Goal: Task Accomplishment & Management: Use online tool/utility

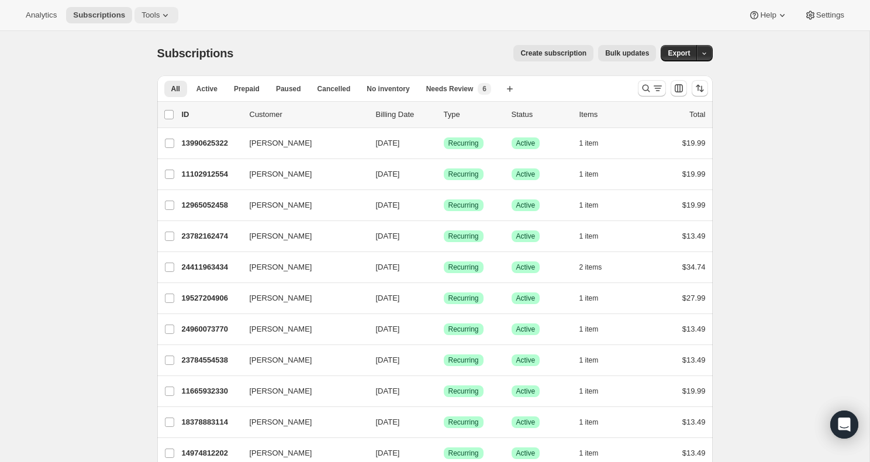
click at [156, 22] on button "Tools" at bounding box center [157, 15] width 44 height 16
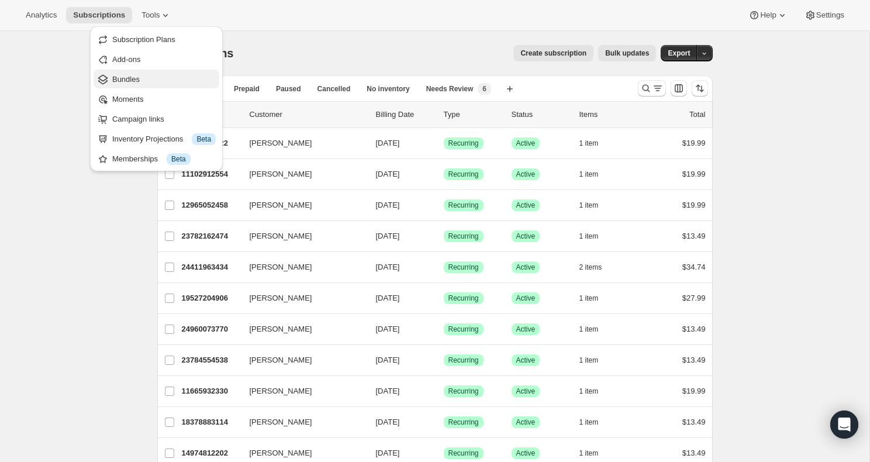
click at [154, 79] on span "Bundles" at bounding box center [164, 80] width 104 height 12
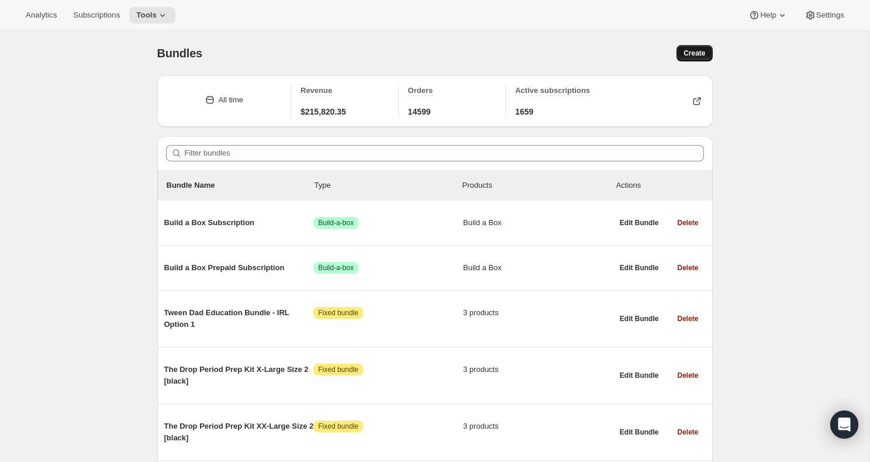
drag, startPoint x: 694, startPoint y: 56, endPoint x: 700, endPoint y: 59, distance: 6.3
click at [695, 56] on span "Create" at bounding box center [695, 53] width 22 height 9
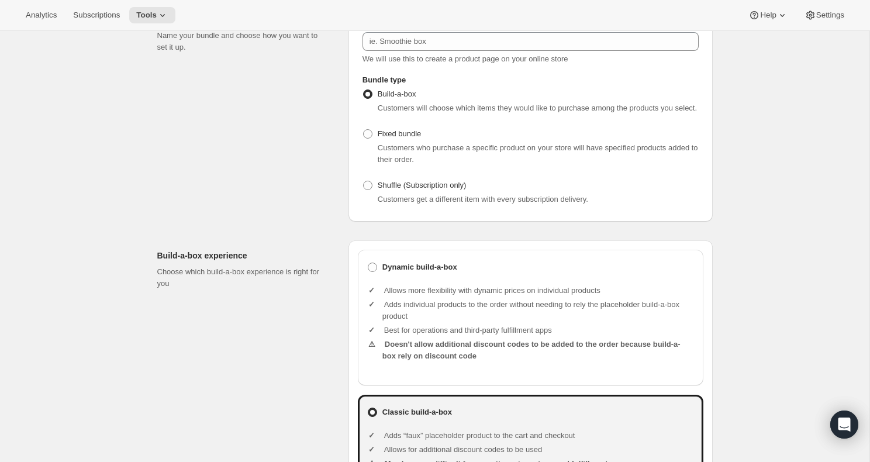
scroll to position [105, 0]
click at [371, 138] on span at bounding box center [367, 133] width 9 height 9
click at [364, 129] on input "Fixed bundle" at bounding box center [363, 129] width 1 height 1
radio input "true"
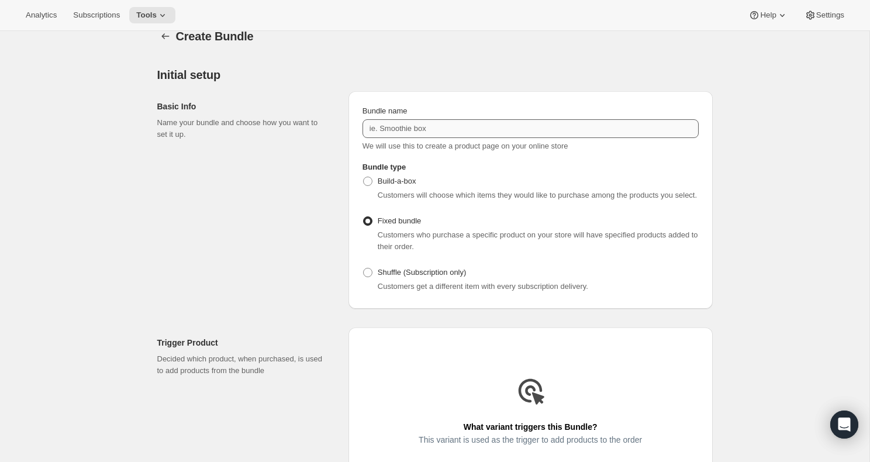
scroll to position [0, 0]
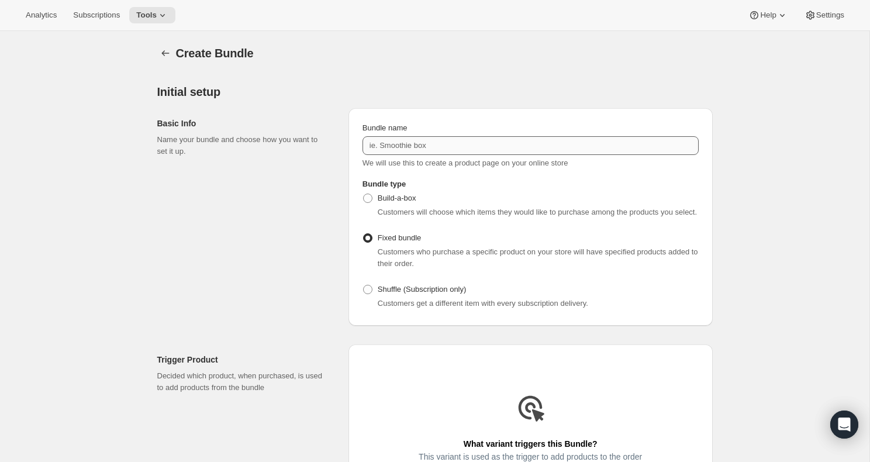
drag, startPoint x: 405, startPoint y: 133, endPoint x: 404, endPoint y: 144, distance: 11.1
click at [404, 133] on label "Bundle name" at bounding box center [385, 128] width 45 height 12
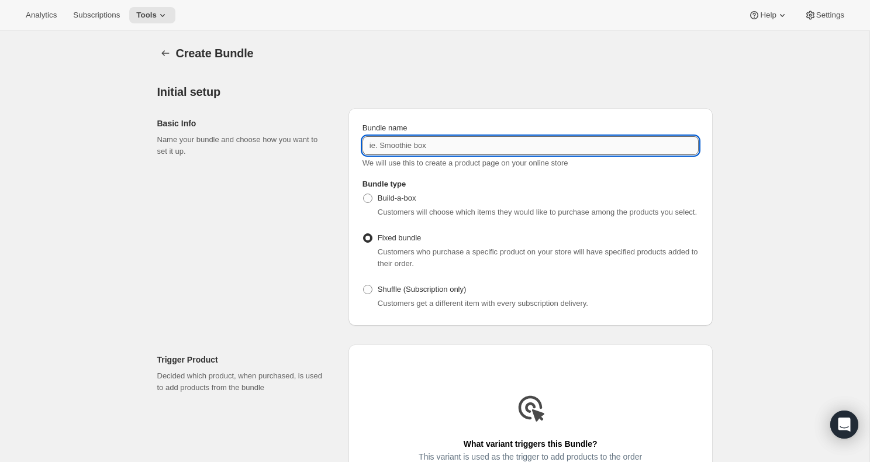
click at [404, 136] on input "Bundle name" at bounding box center [531, 145] width 336 height 19
click at [404, 145] on input "Bundle name" at bounding box center [531, 145] width 336 height 19
click at [329, 173] on div "Basic Info Name your bundle and choose how you want to set it up." at bounding box center [248, 217] width 182 height 218
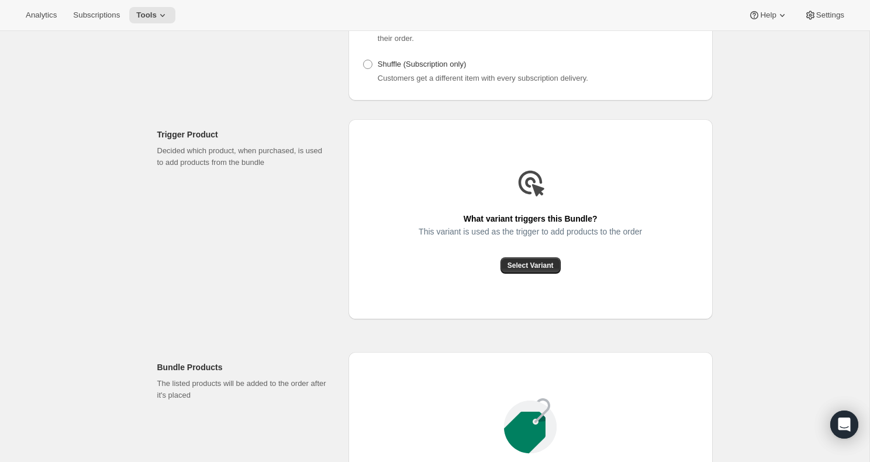
scroll to position [232, 0]
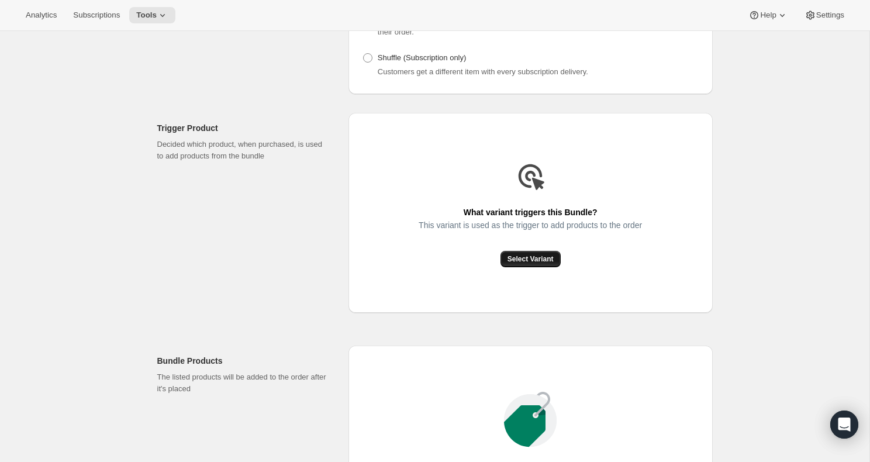
click at [525, 264] on span "Select Variant" at bounding box center [531, 258] width 46 height 9
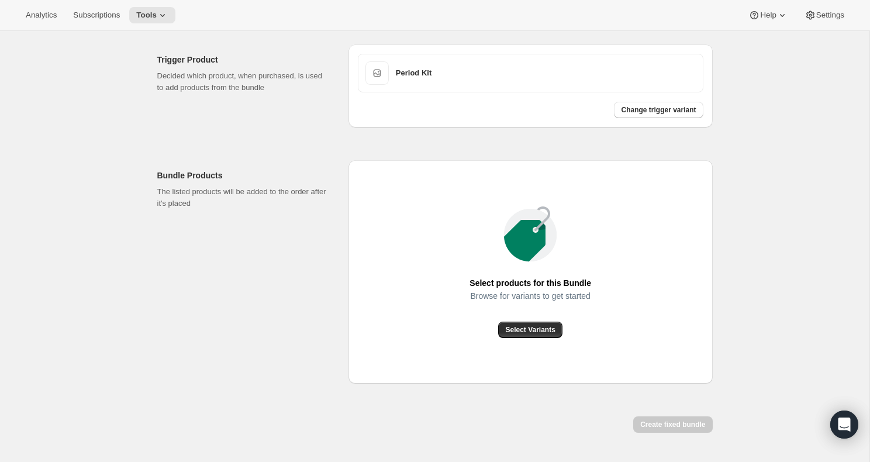
scroll to position [295, 0]
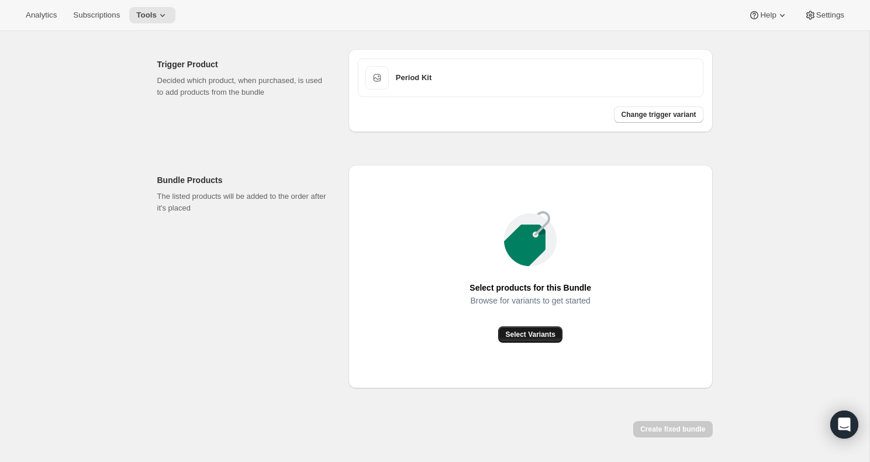
click at [523, 339] on span "Select Variants" at bounding box center [530, 334] width 50 height 9
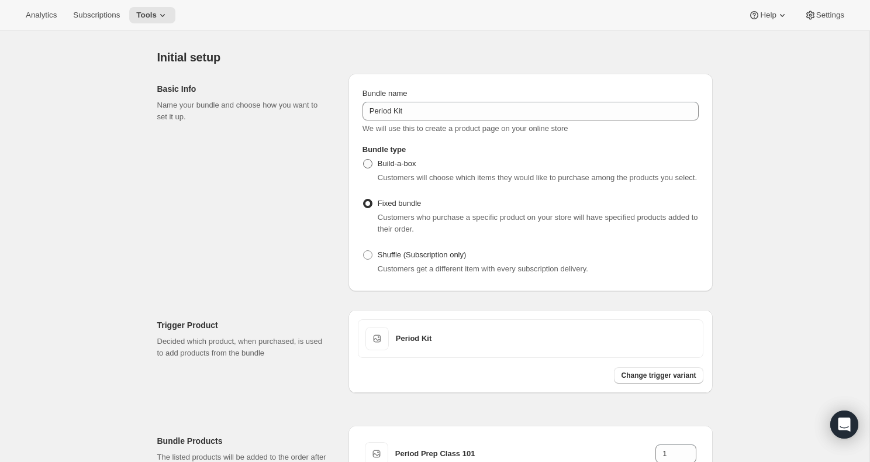
scroll to position [0, 0]
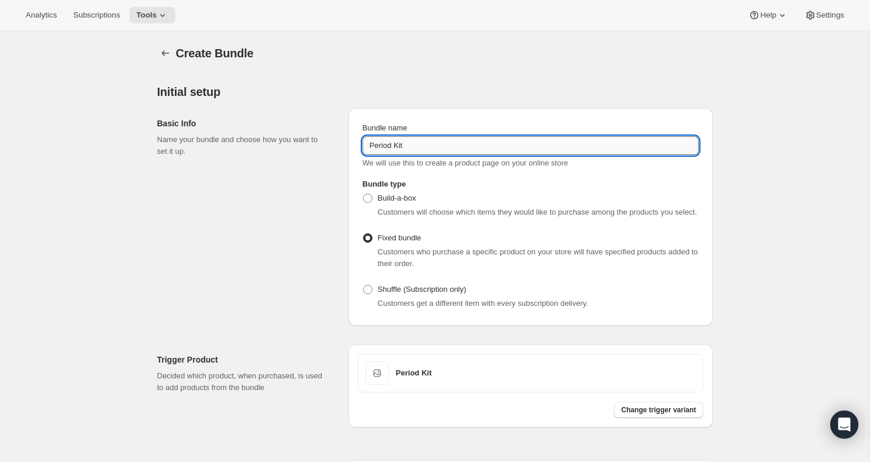
click at [371, 147] on input "Period Kit" at bounding box center [531, 145] width 336 height 19
type input "Scarlet Period Kit"
click at [256, 121] on h2 "Basic Info" at bounding box center [243, 124] width 173 height 12
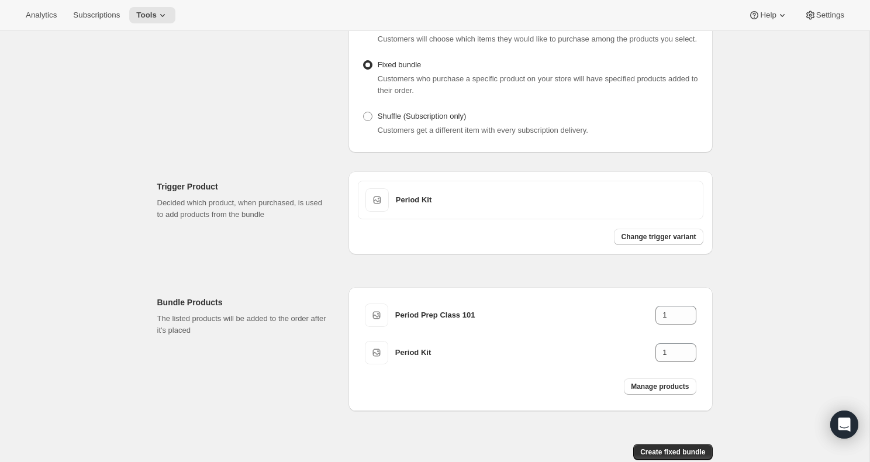
scroll to position [246, 0]
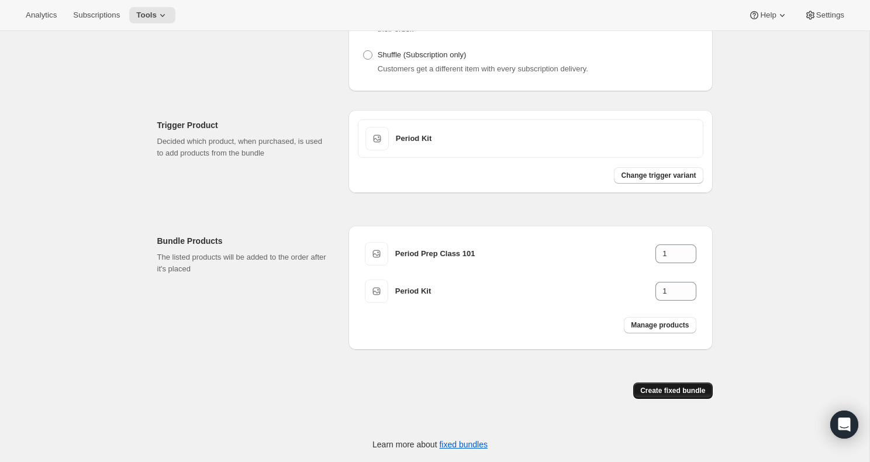
click at [662, 393] on span "Create fixed bundle" at bounding box center [673, 390] width 65 height 9
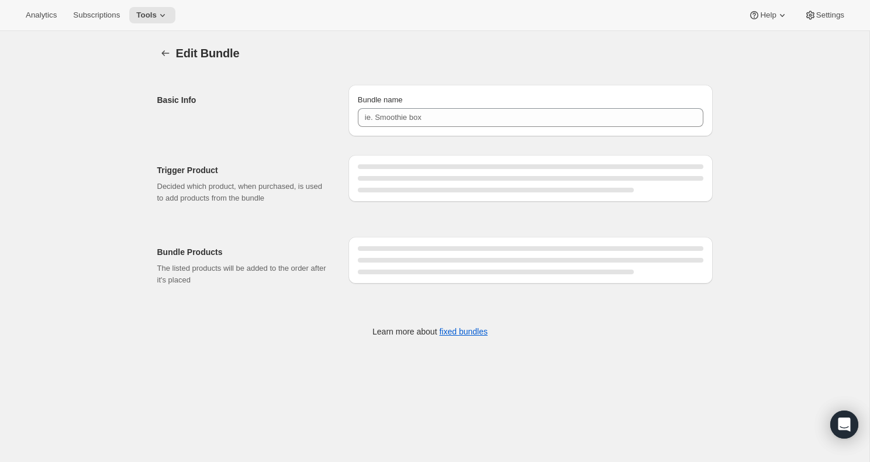
type input "Scarlet Period Kit"
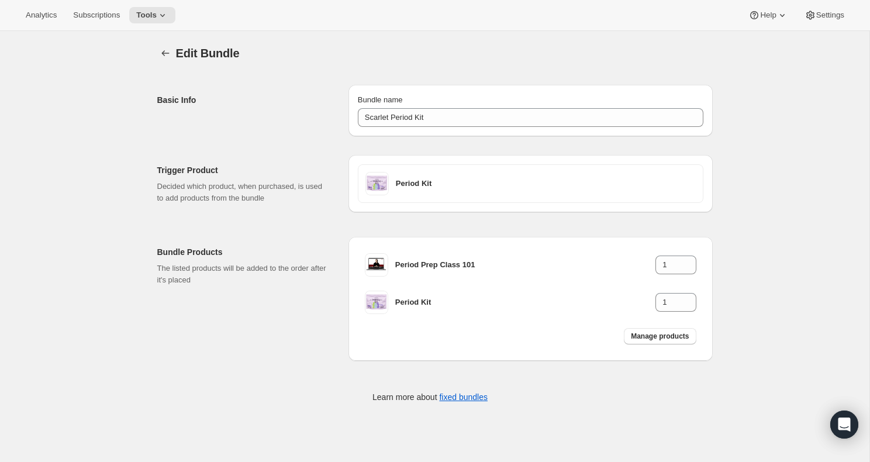
drag, startPoint x: 617, startPoint y: 29, endPoint x: 722, endPoint y: 0, distance: 109.1
click at [625, 25] on div "Analytics Subscriptions Tools Help Settings" at bounding box center [435, 15] width 870 height 31
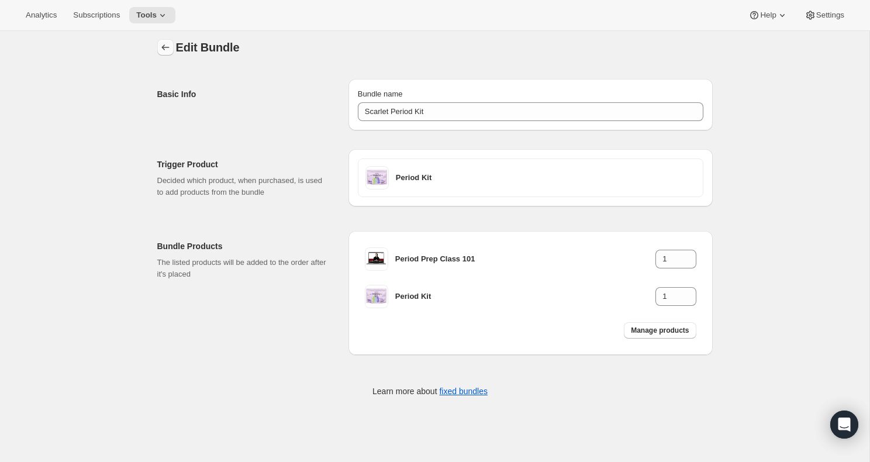
click at [161, 52] on icon "Bundles" at bounding box center [166, 48] width 12 height 12
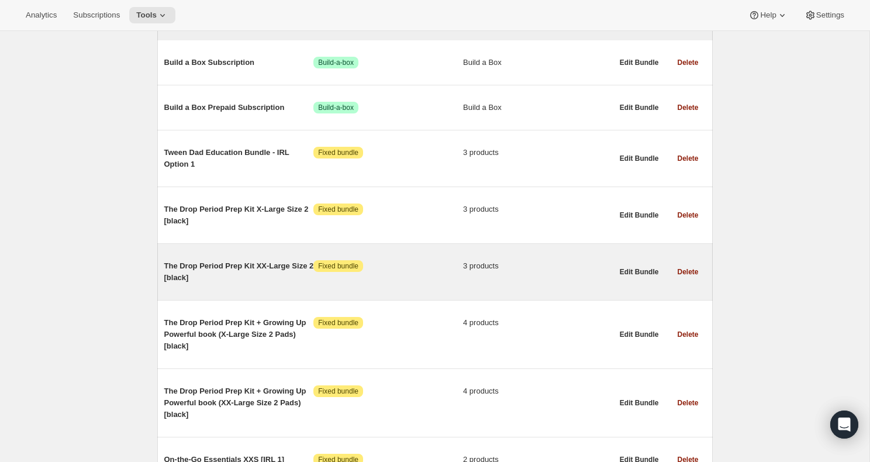
scroll to position [42, 0]
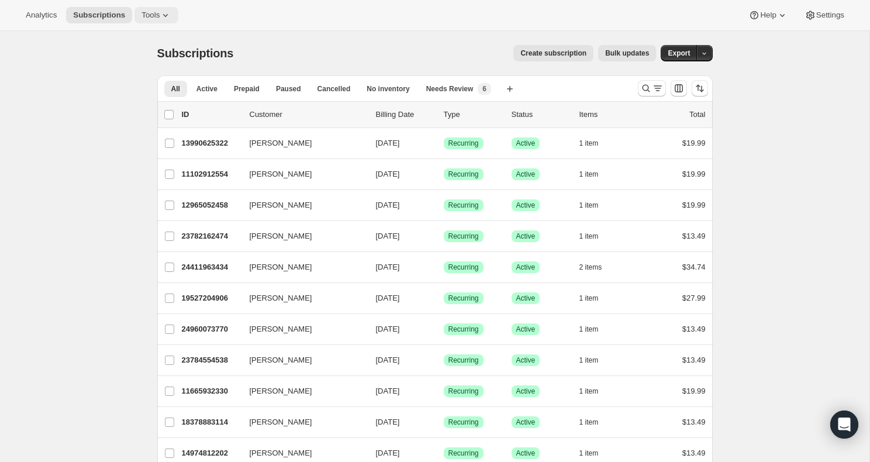
click at [159, 12] on span "Tools" at bounding box center [151, 15] width 18 height 9
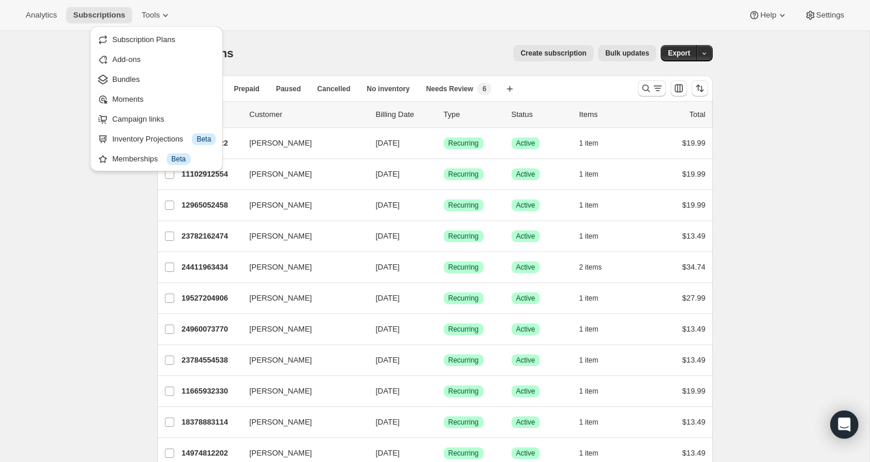
drag, startPoint x: 117, startPoint y: 74, endPoint x: 104, endPoint y: 116, distance: 43.7
click at [117, 74] on span "Bundles" at bounding box center [164, 80] width 104 height 12
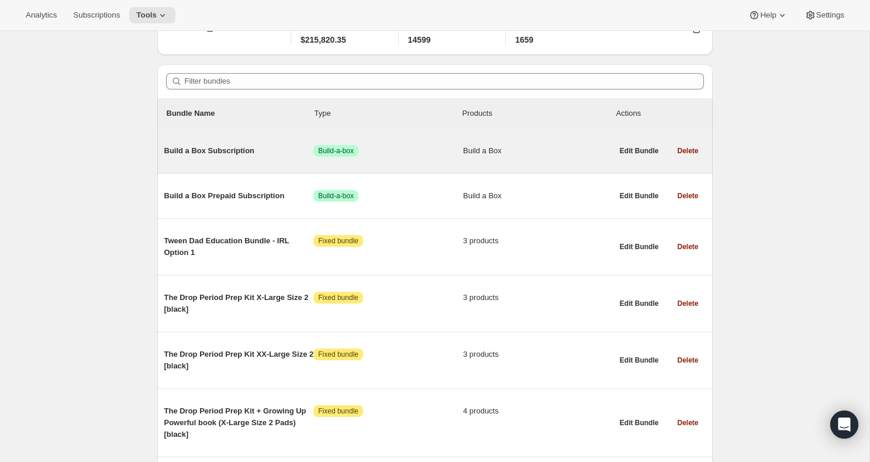
scroll to position [75, 0]
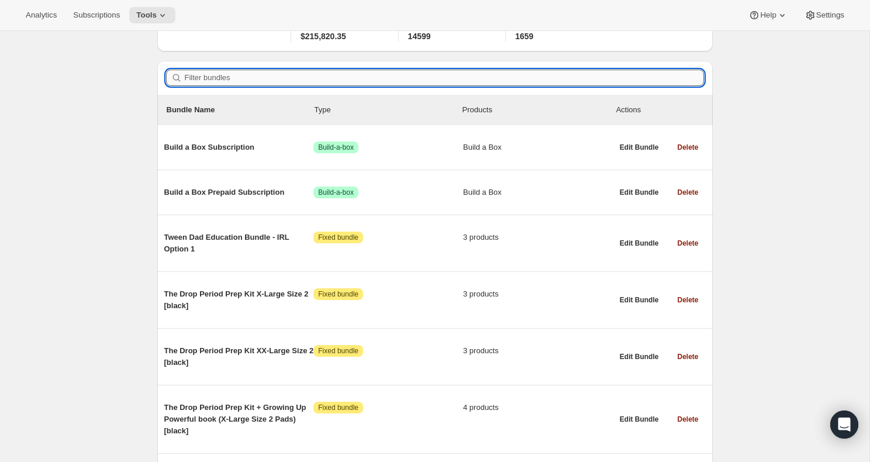
click at [328, 77] on input "Filter bundles" at bounding box center [444, 78] width 519 height 16
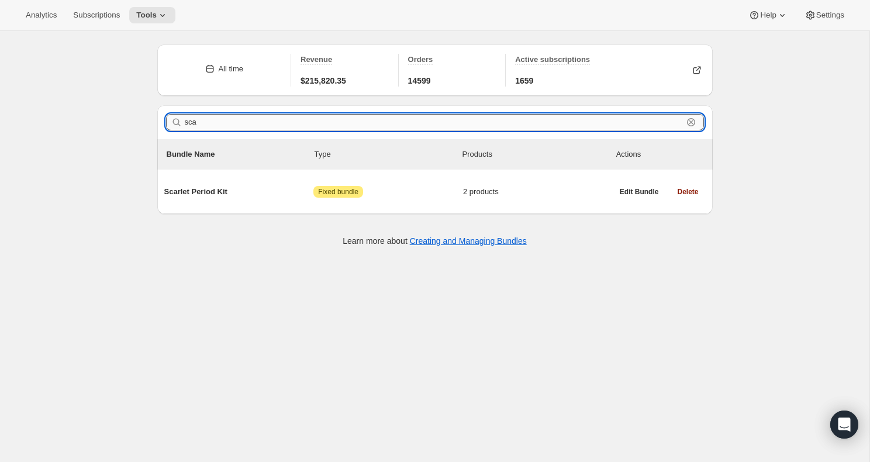
scroll to position [31, 0]
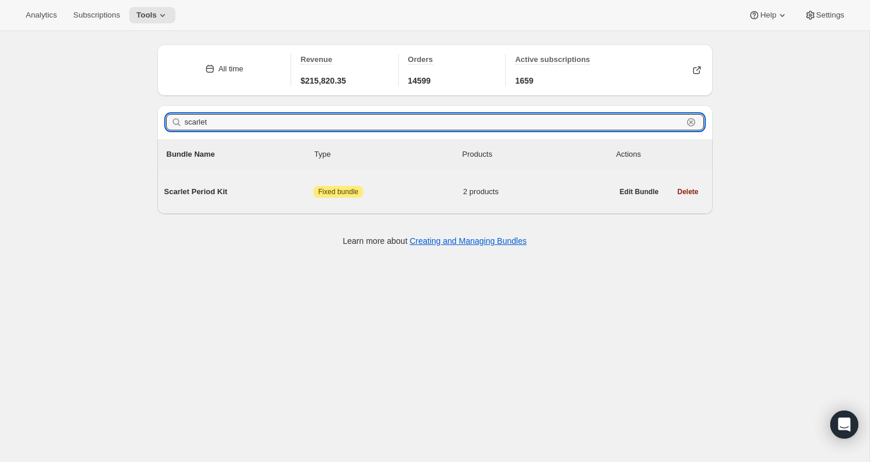
type input "scarlet"
click at [217, 192] on span "Scarlet Period Kit" at bounding box center [239, 192] width 150 height 12
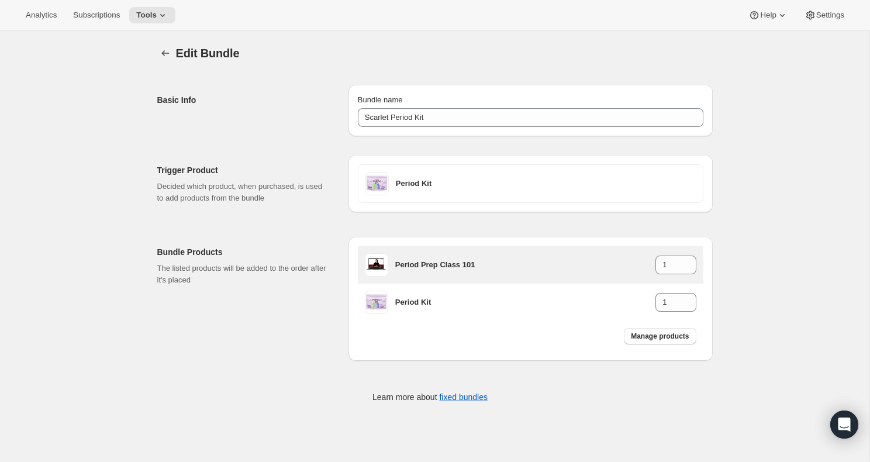
click at [460, 267] on h3 "Period Prep Class 101" at bounding box center [525, 265] width 260 height 12
click at [446, 267] on h3 "Period Prep Class 101" at bounding box center [525, 265] width 260 height 12
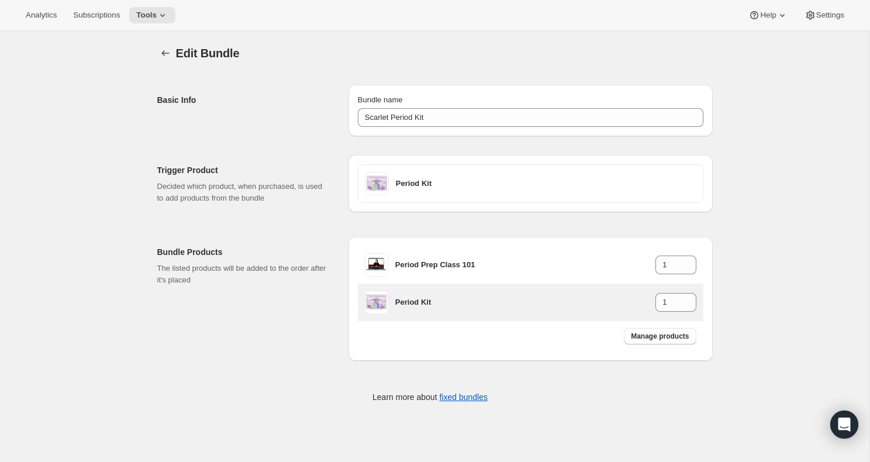
click at [431, 321] on div "Period Kit 1" at bounding box center [531, 302] width 346 height 37
